Goal: Task Accomplishment & Management: Use online tool/utility

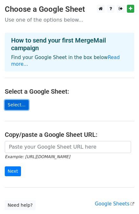
click at [15, 100] on link "Select..." at bounding box center [17, 105] width 24 height 10
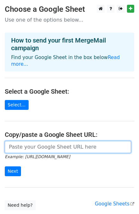
click at [30, 143] on input "url" at bounding box center [68, 147] width 126 height 12
paste input "https://docs.google.com/spreadsheets/d/1SSoooOJm_s1u_sDlUTuon5dzeJgHhXcZc89H5gc…"
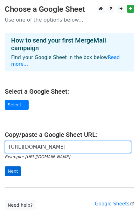
type input "https://docs.google.com/spreadsheets/d/1SSoooOJm_s1u_sDlUTuon5dzeJgHhXcZc89H5gc…"
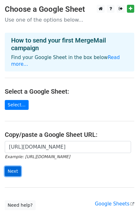
scroll to position [0, 0]
click at [13, 166] on input "Next" at bounding box center [13, 171] width 16 height 10
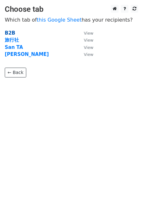
click at [10, 32] on strong "B2B" at bounding box center [10, 33] width 10 height 6
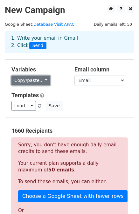
click at [40, 80] on link "Copy/paste..." at bounding box center [30, 81] width 39 height 10
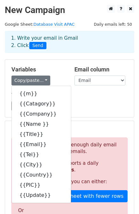
click at [56, 78] on div "Copy/paste... {{m}} {{Catagory}} {{Company}} {{Name }} {{Title}} {{Email}} {{Te…" at bounding box center [37, 81] width 53 height 10
